Goal: Download file/media

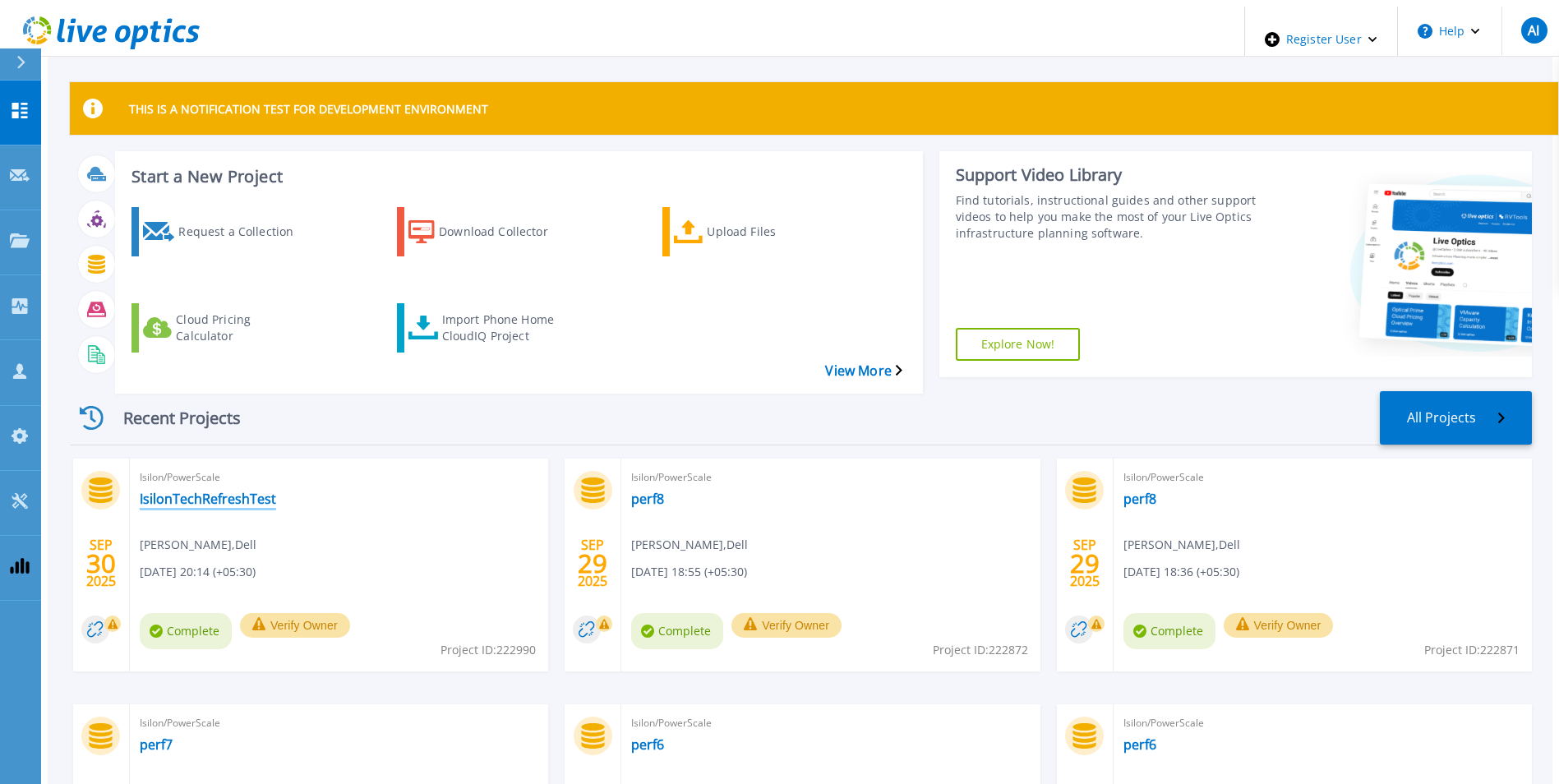
click at [172, 490] on link "IsilonTechRefreshTest" at bounding box center [208, 498] width 137 height 16
click at [452, 214] on div "Download Collector" at bounding box center [505, 232] width 131 height 41
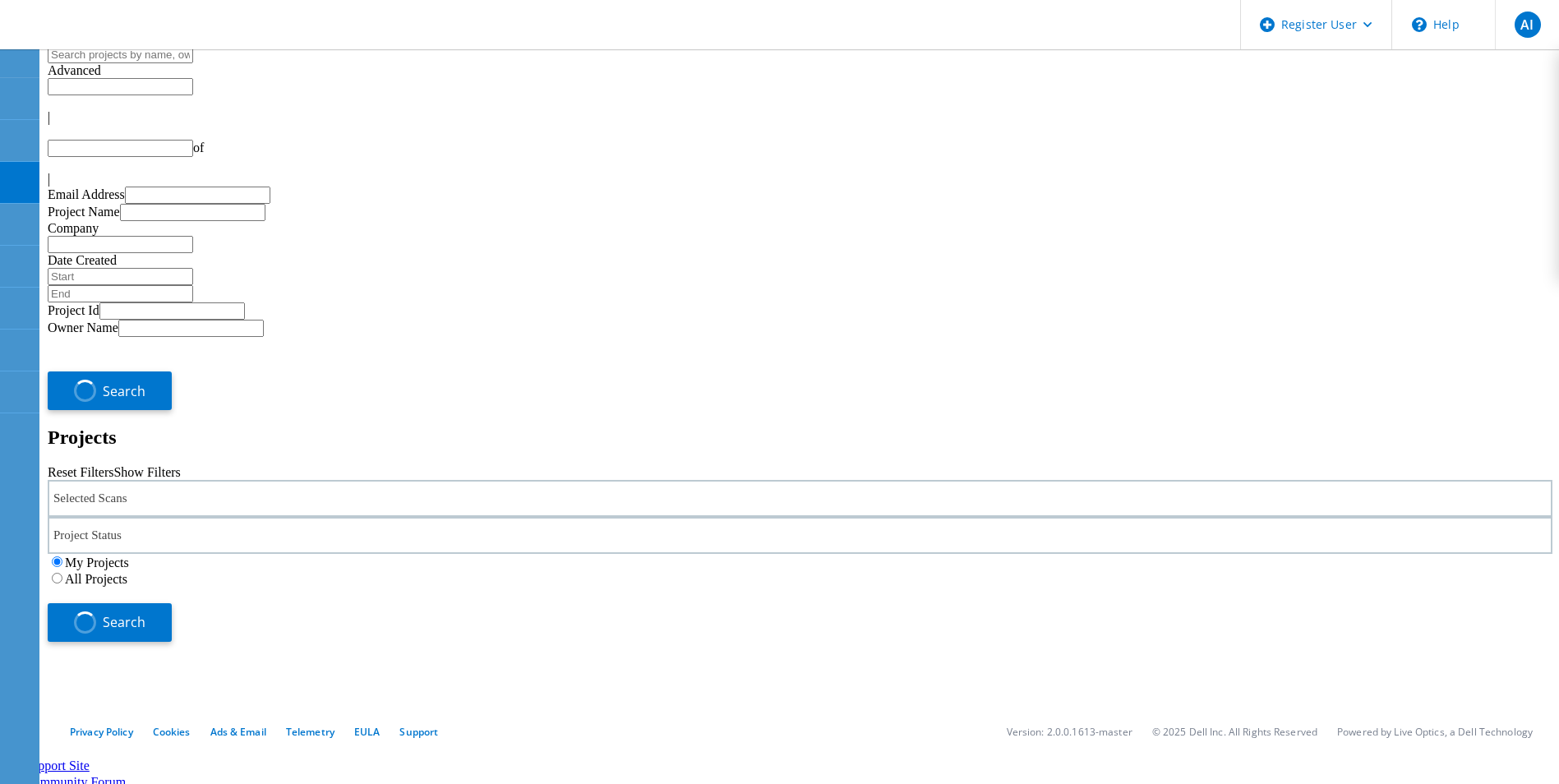
type input "1"
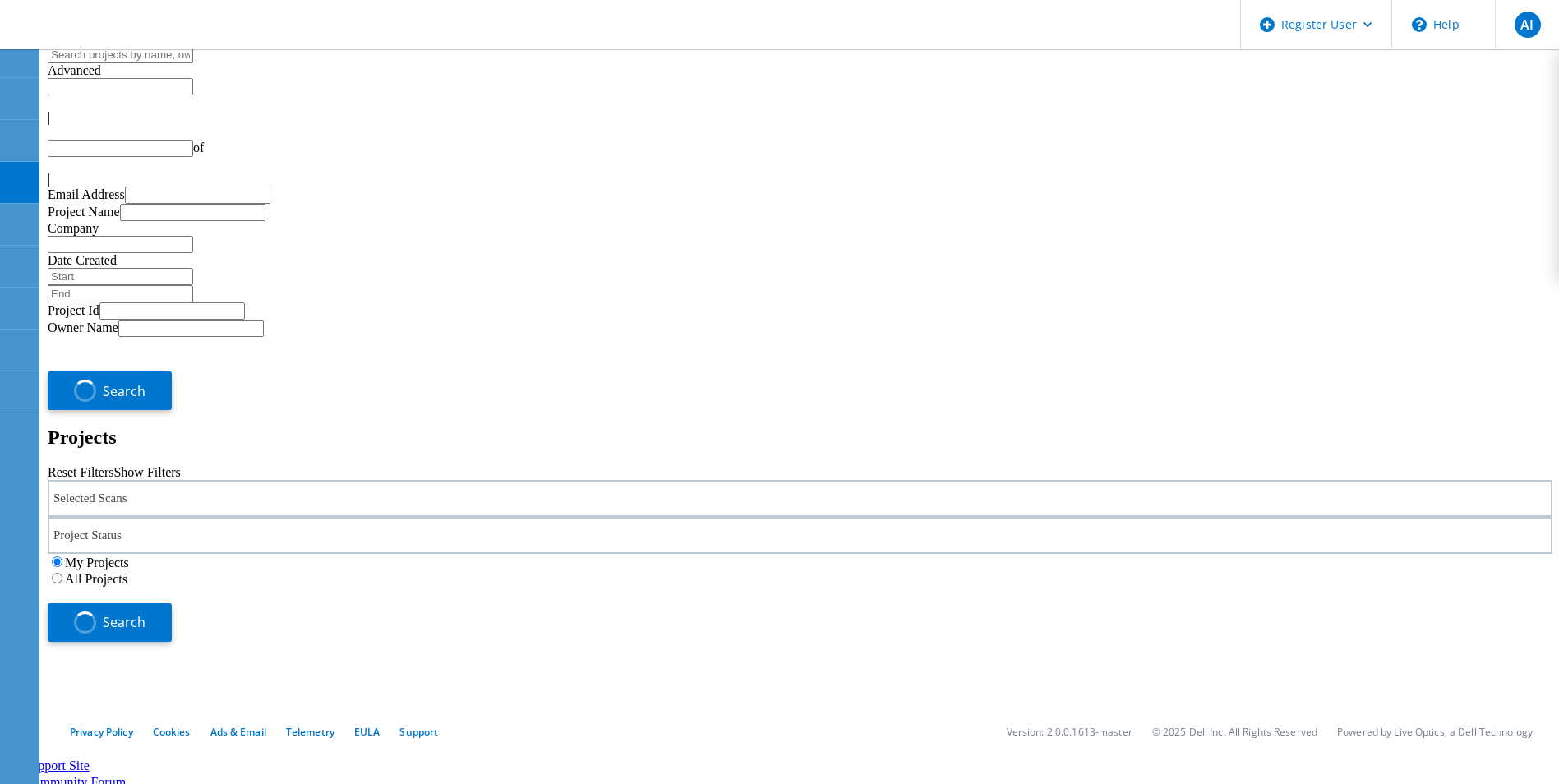
type input "1"
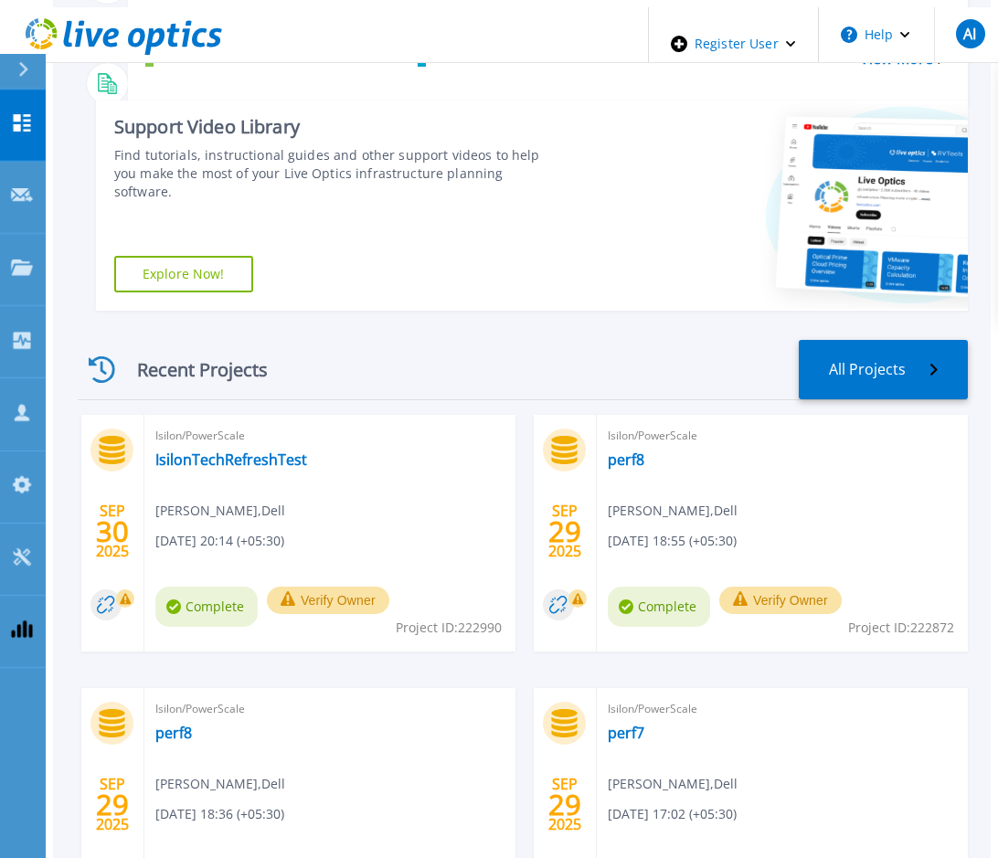
scroll to position [365, 0]
